Goal: Find specific page/section: Find specific page/section

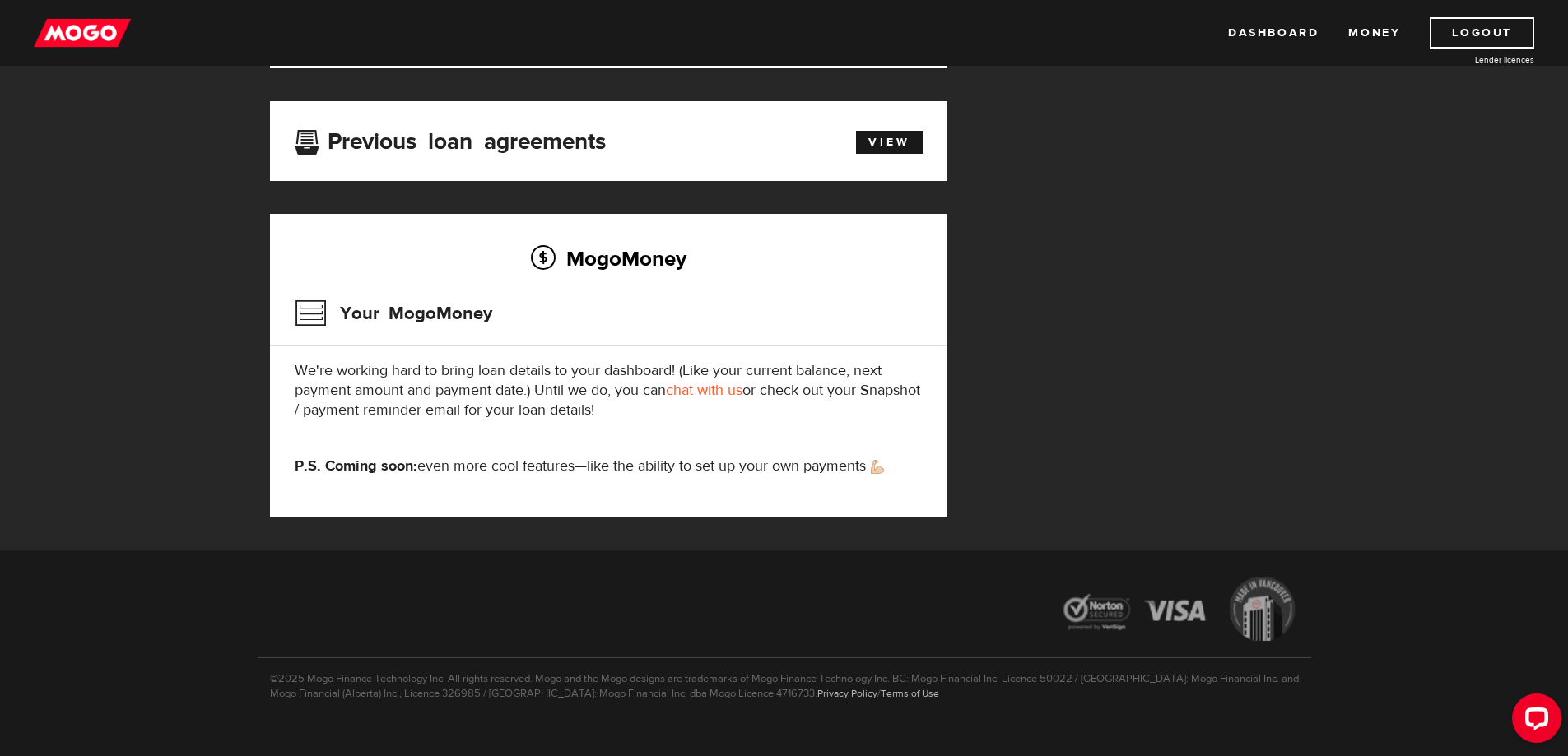
scroll to position [568, 0]
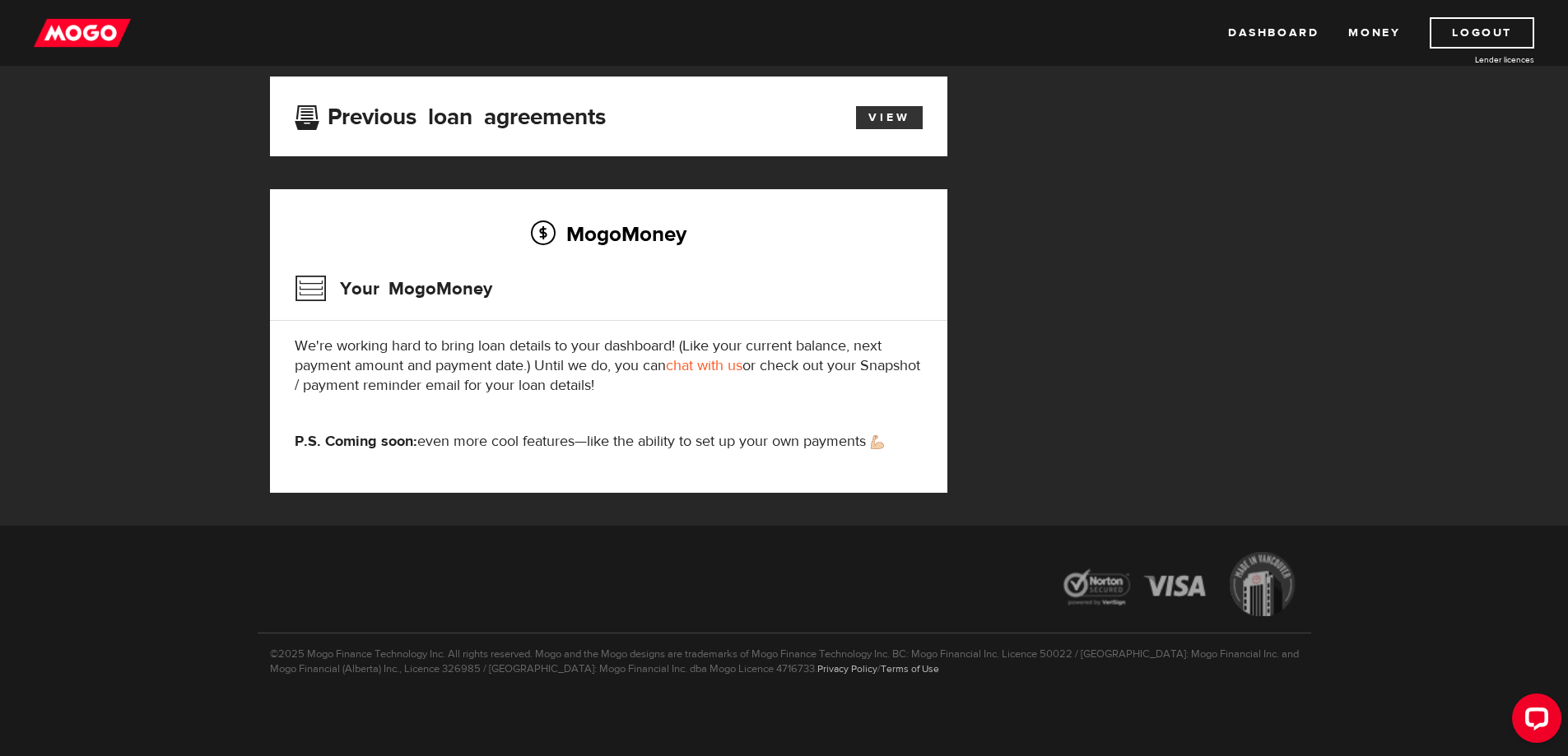
click at [896, 118] on link "View" at bounding box center [889, 117] width 66 height 23
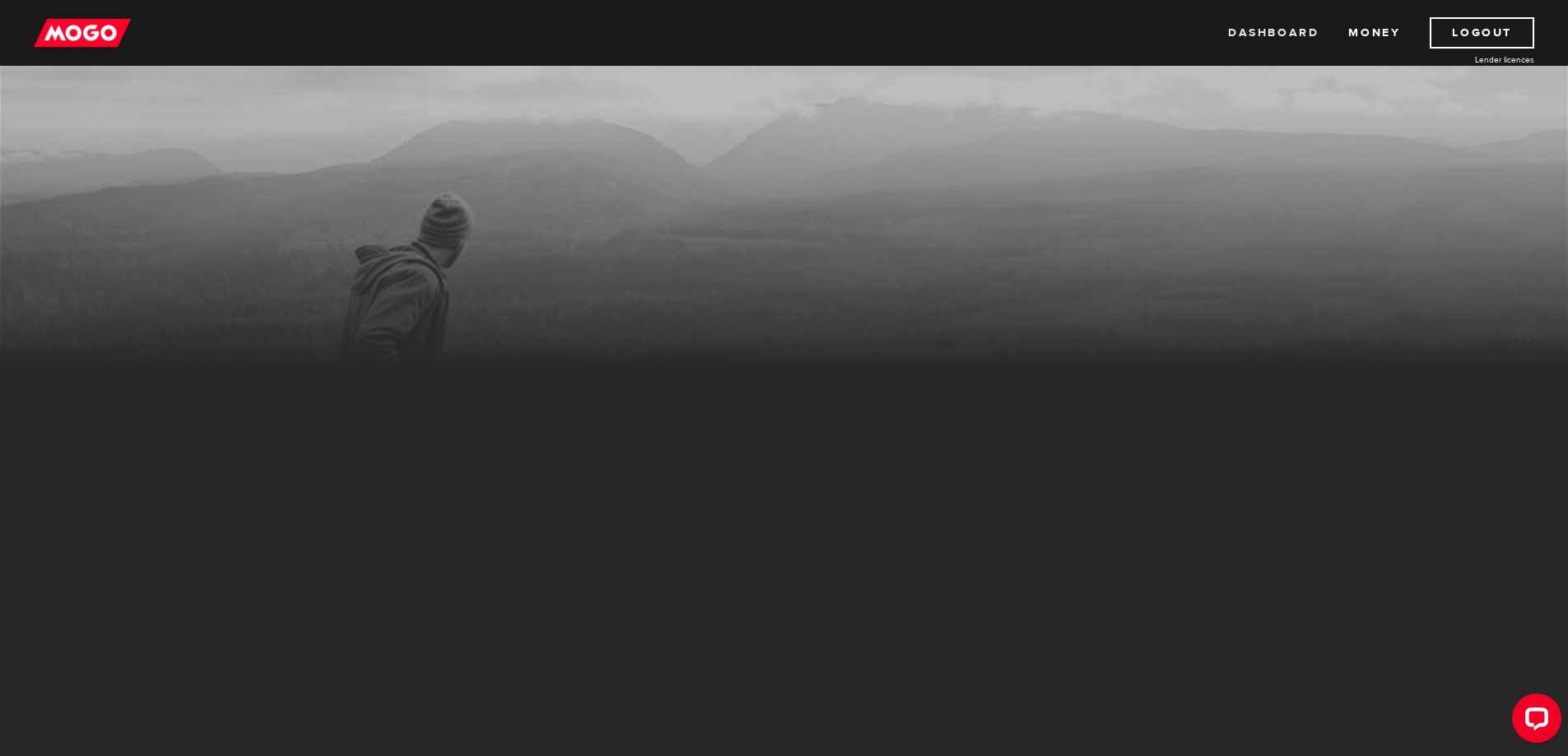
click at [1281, 42] on link "Dashboard" at bounding box center [1273, 32] width 91 height 31
